Goal: Check status: Check status

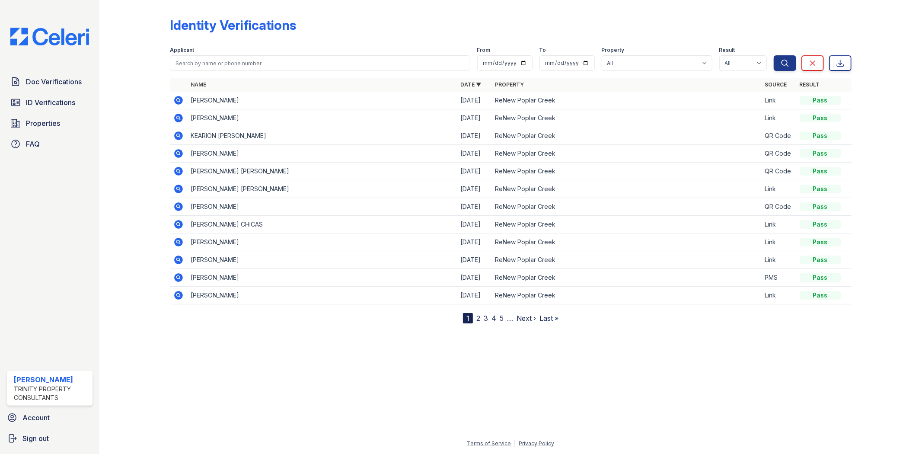
click at [64, 92] on div "Doc Verifications ID Verifications Properties FAQ" at bounding box center [49, 113] width 92 height 80
click at [62, 96] on link "ID Verifications" at bounding box center [50, 102] width 86 height 17
click at [177, 102] on icon at bounding box center [179, 100] width 9 height 9
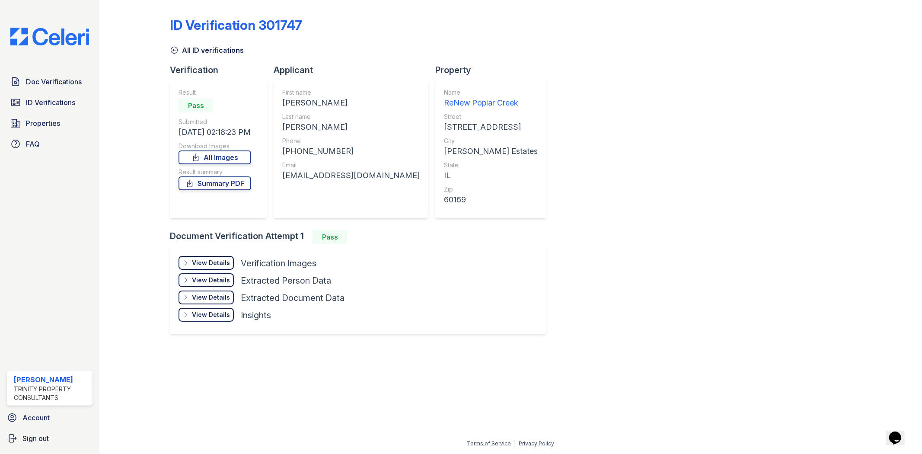
click at [208, 264] on div "View Details" at bounding box center [211, 262] width 38 height 9
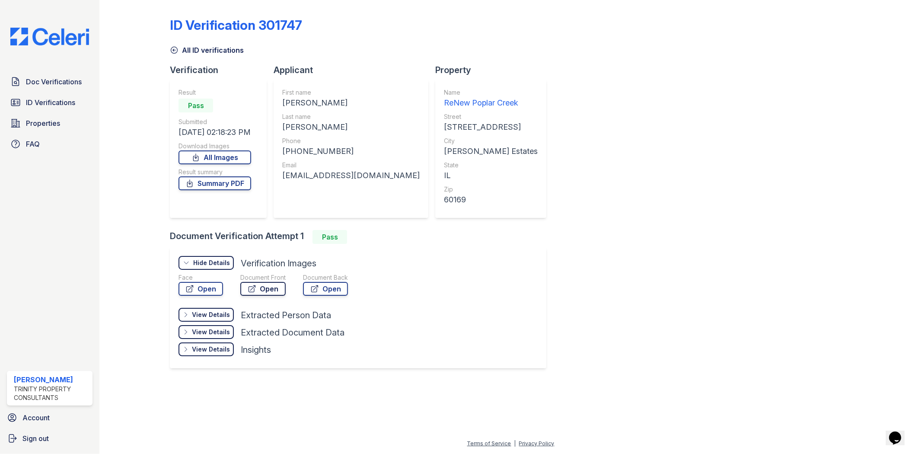
click at [265, 292] on link "Open" at bounding box center [262, 289] width 45 height 14
click at [58, 106] on span "ID Verifications" at bounding box center [50, 102] width 49 height 10
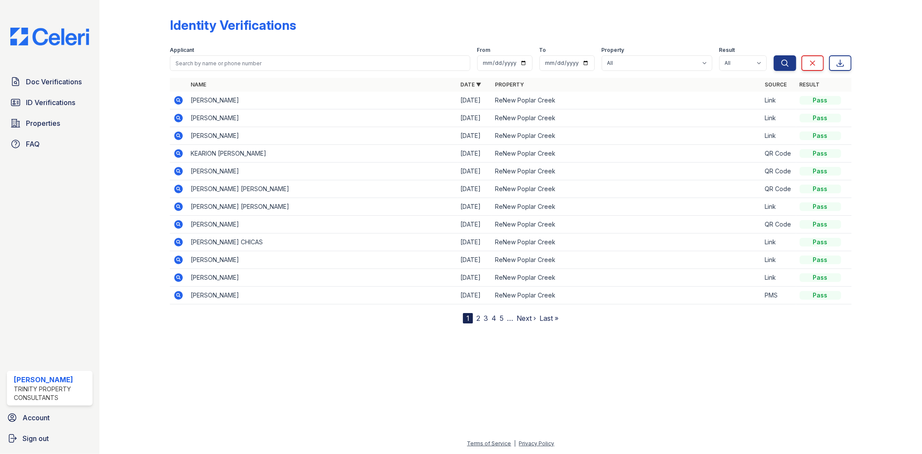
click at [179, 118] on icon at bounding box center [178, 117] width 2 height 2
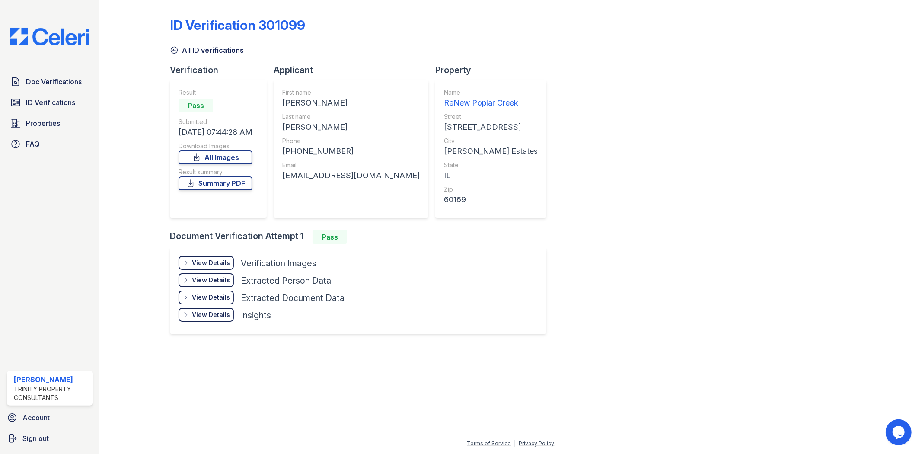
click at [213, 260] on div "View Details" at bounding box center [211, 262] width 38 height 9
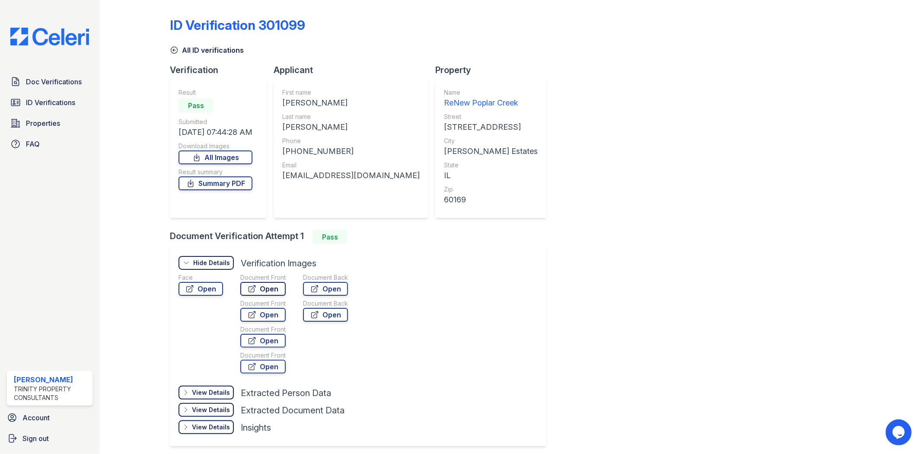
click at [265, 282] on link "Open" at bounding box center [262, 289] width 45 height 14
click at [273, 366] on link "Open" at bounding box center [262, 367] width 45 height 14
click at [264, 314] on link "Open" at bounding box center [262, 315] width 45 height 14
click at [264, 343] on link "Open" at bounding box center [262, 341] width 45 height 14
